Goal: Task Accomplishment & Management: Manage account settings

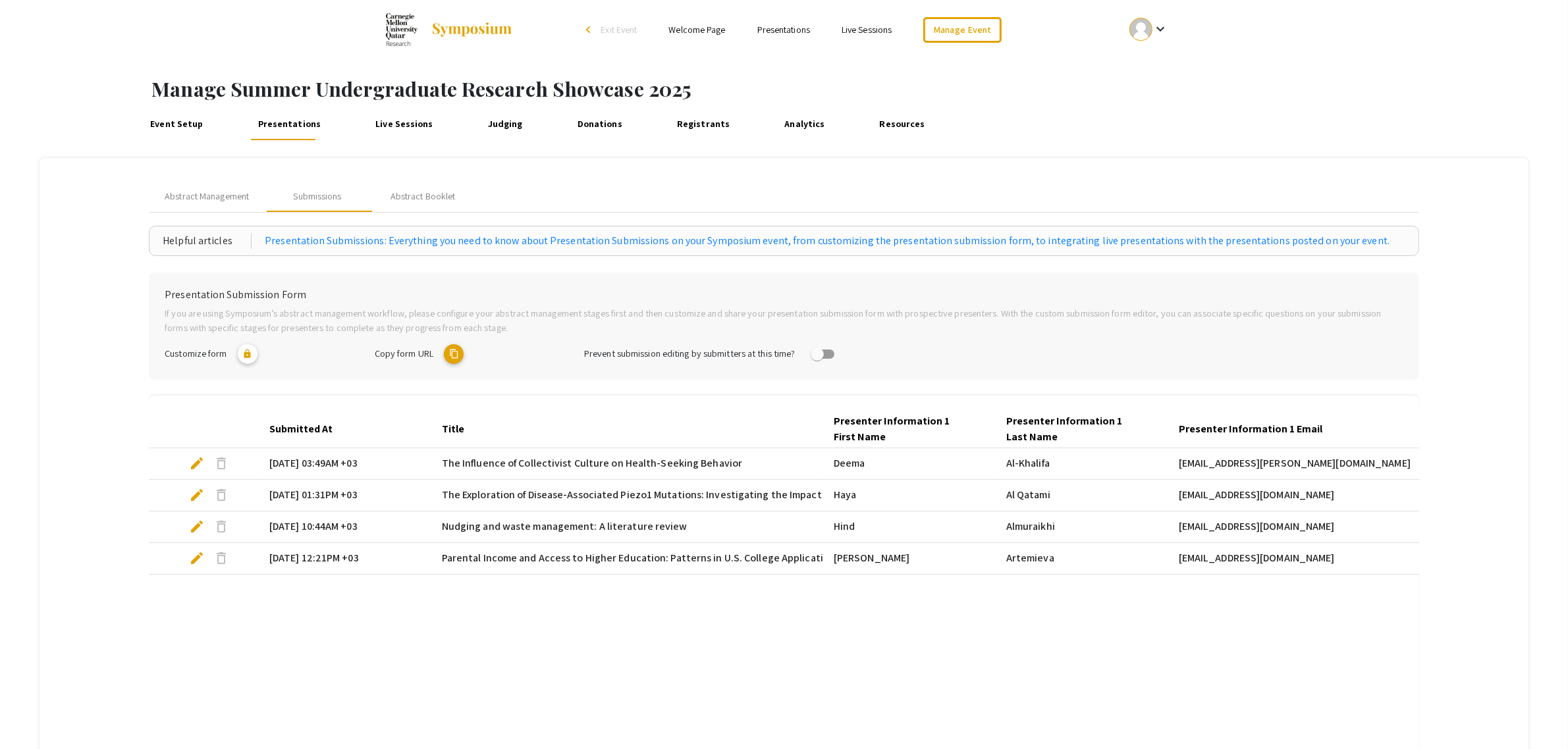
drag, startPoint x: 0, startPoint y: 0, endPoint x: 281, endPoint y: 127, distance: 308.4
click at [281, 127] on link "Presentations" at bounding box center [289, 124] width 71 height 32
click at [994, 18] on link "Manage Event" at bounding box center [962, 29] width 77 height 26
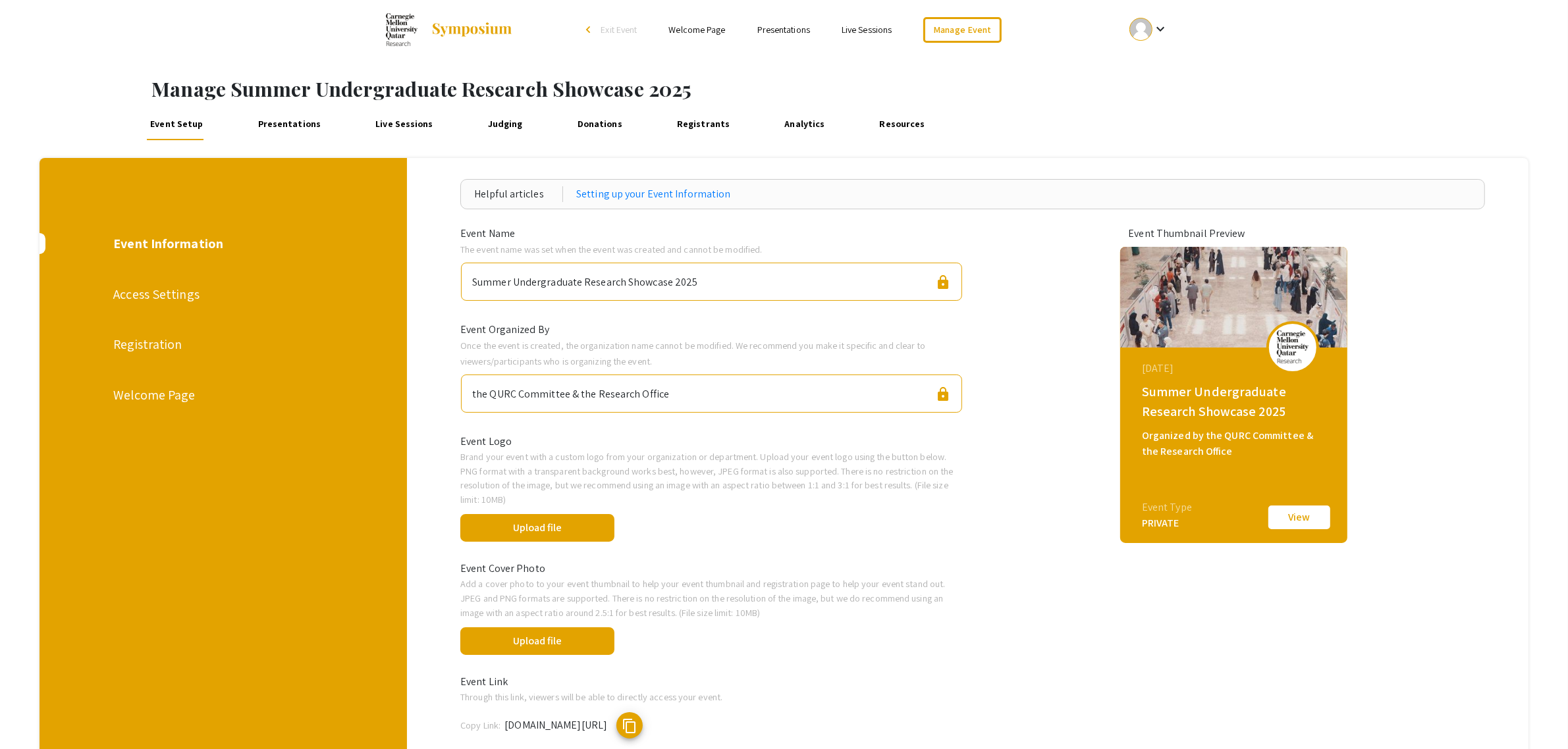
click at [254, 117] on link "Presentations" at bounding box center [289, 124] width 71 height 32
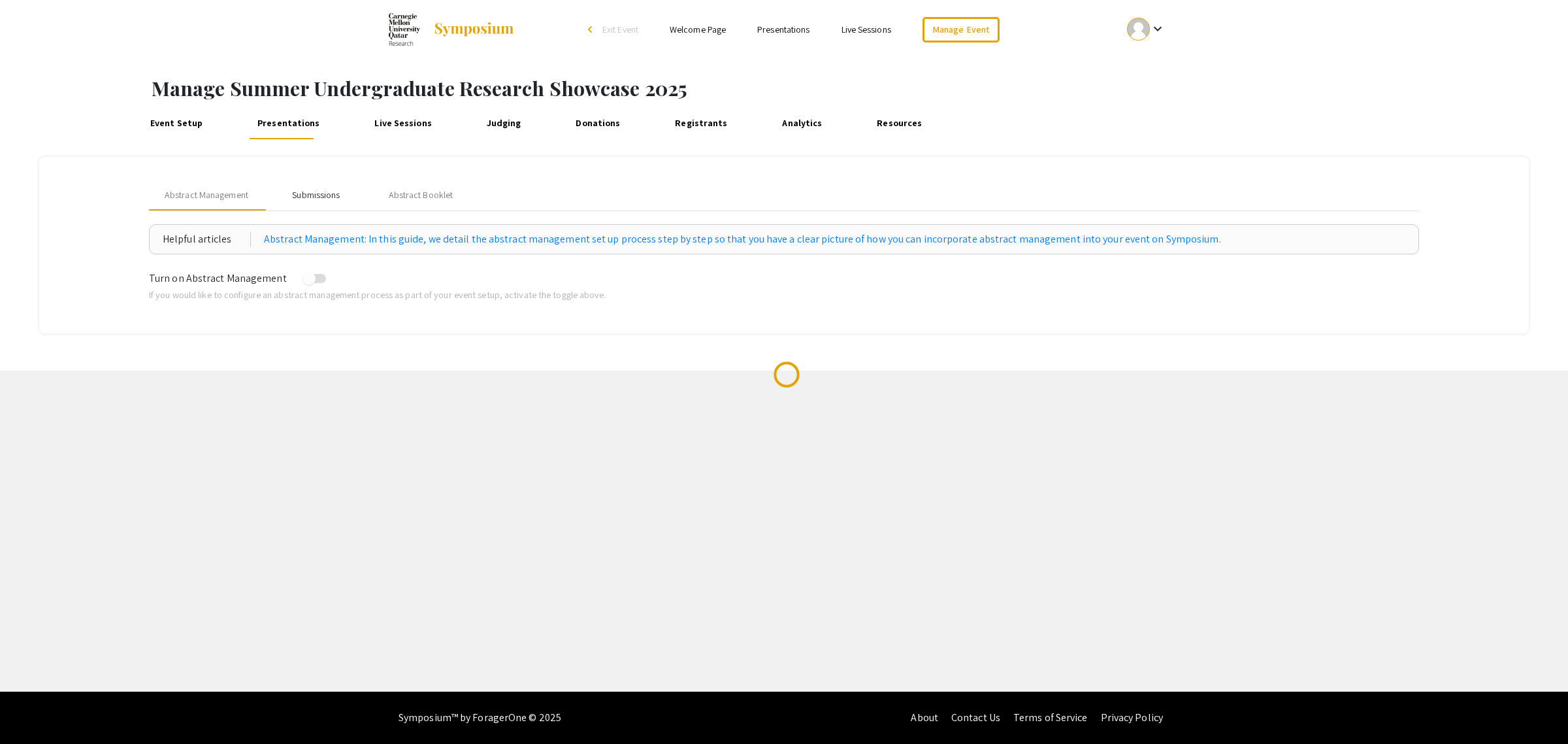
click at [327, 198] on div "Submissions" at bounding box center [315, 195] width 48 height 13
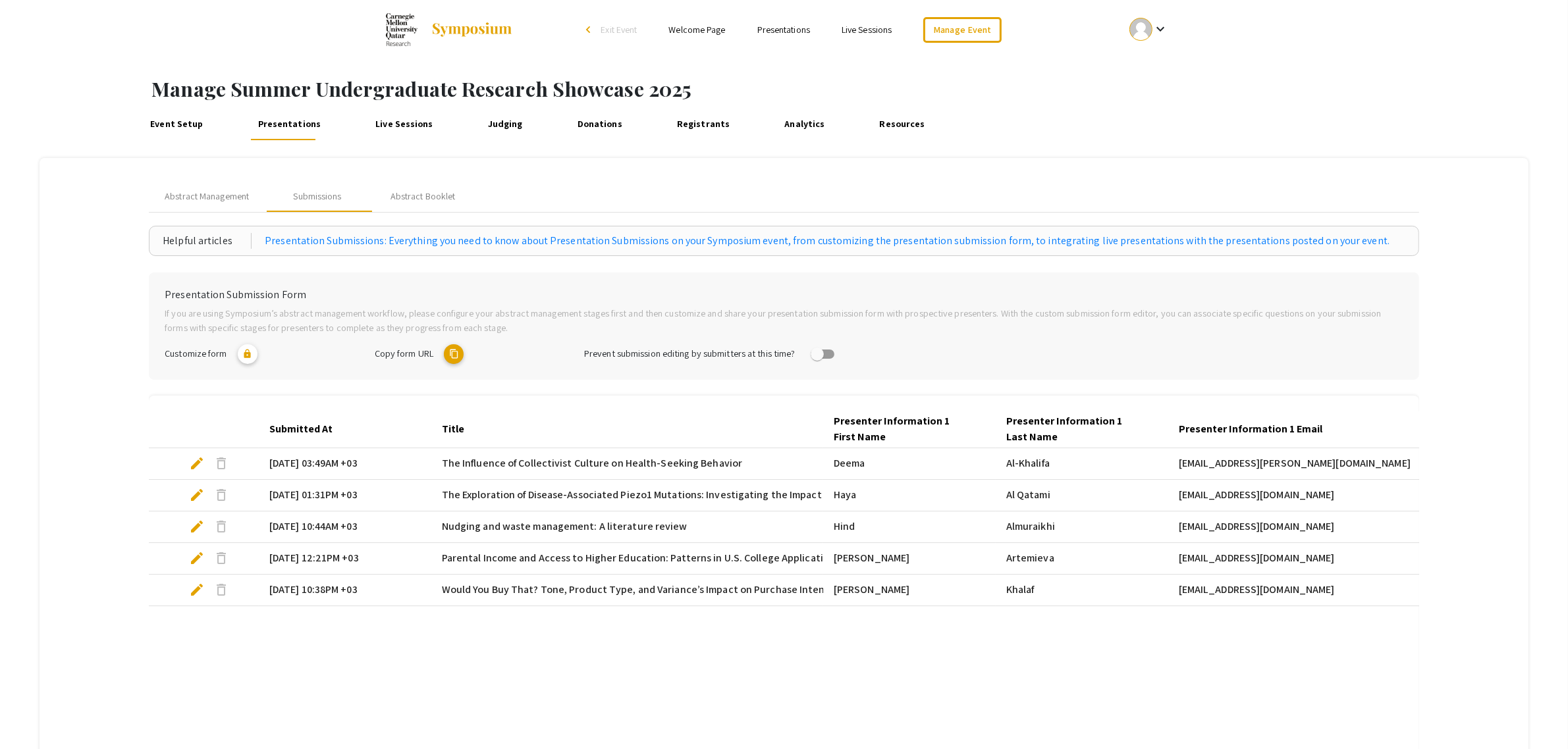
click at [393, 120] on link "Live Sessions" at bounding box center [404, 124] width 66 height 32
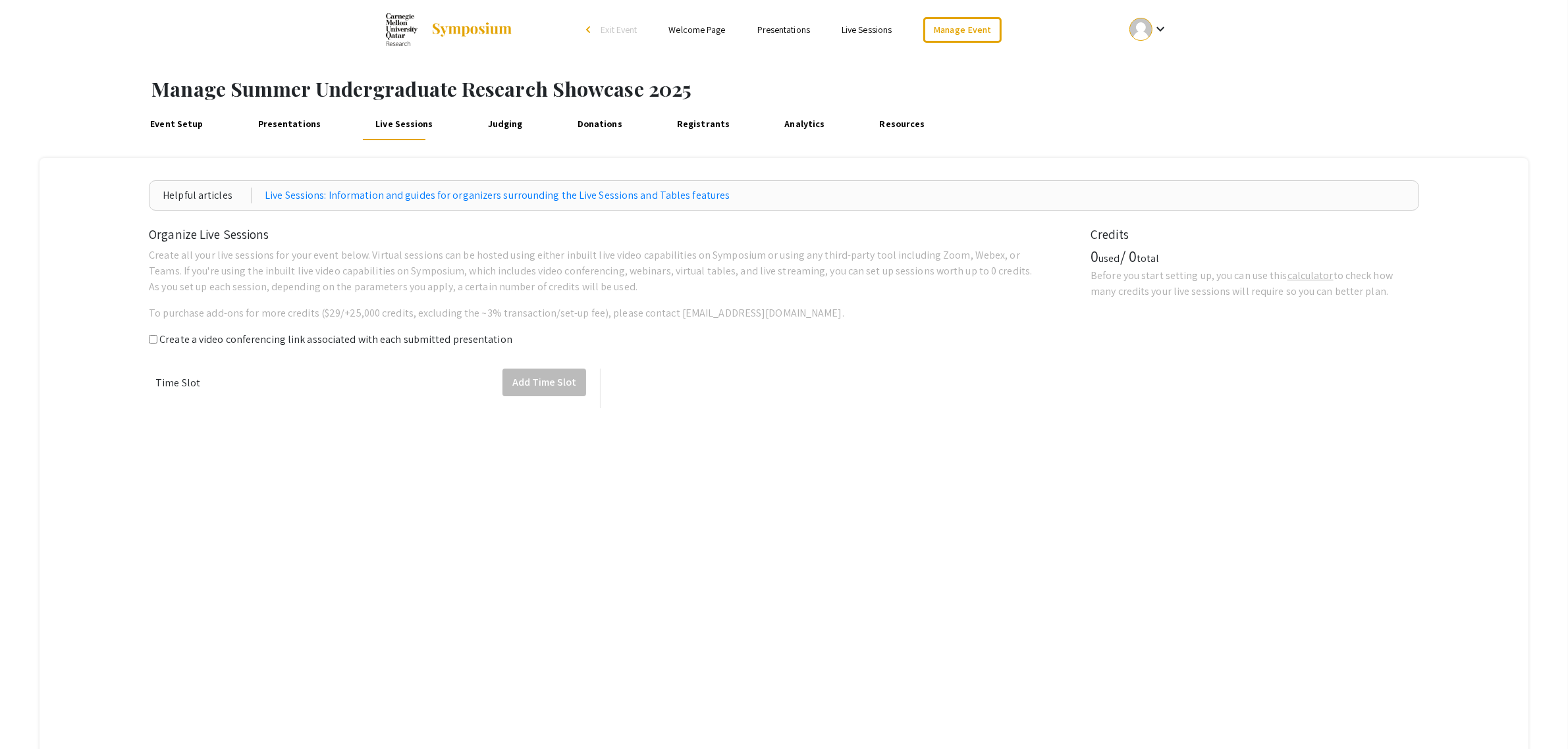
click at [298, 126] on link "Presentations" at bounding box center [289, 124] width 71 height 32
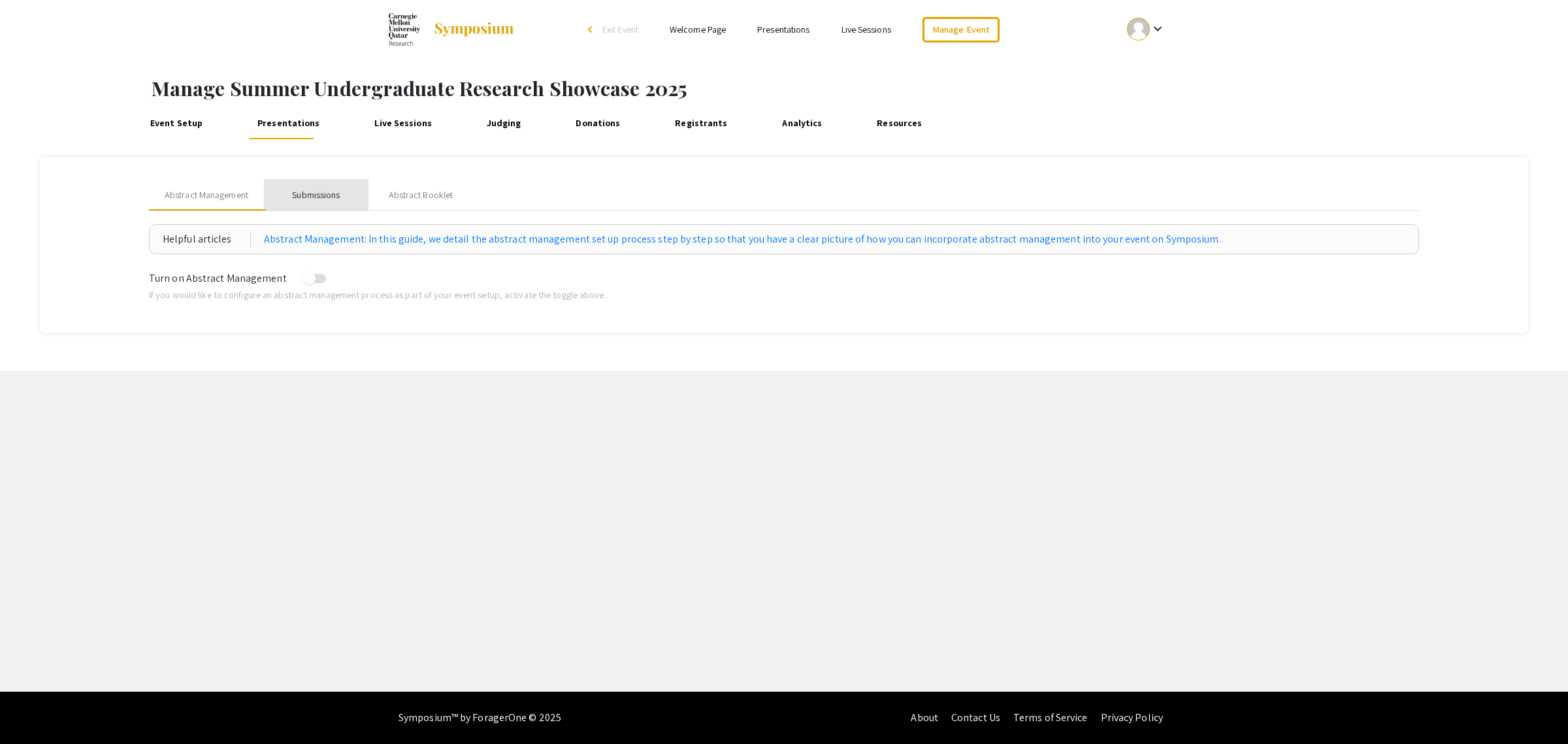
click at [308, 200] on div "Submissions" at bounding box center [315, 195] width 48 height 13
